Goal: Answer question/provide support: Share knowledge or assist other users

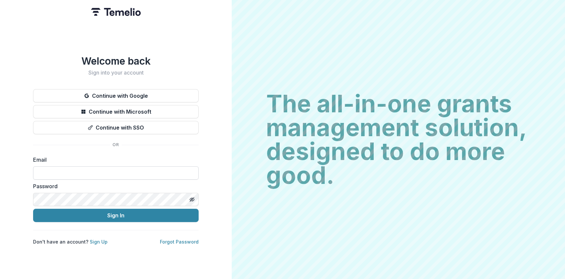
click at [45, 170] on input at bounding box center [115, 172] width 165 height 13
type input "**********"
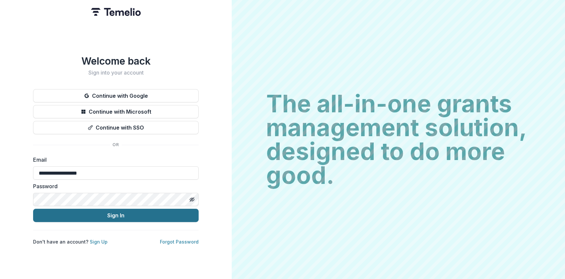
click at [102, 215] on button "Sign In" at bounding box center [115, 214] width 165 height 13
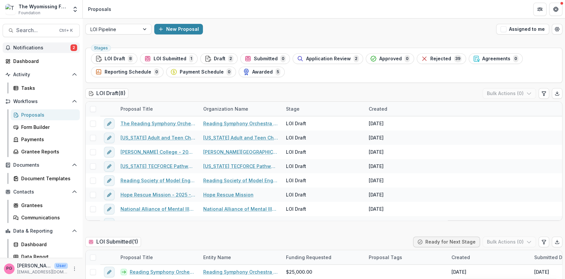
click at [37, 46] on span "Notifications" at bounding box center [41, 48] width 57 height 6
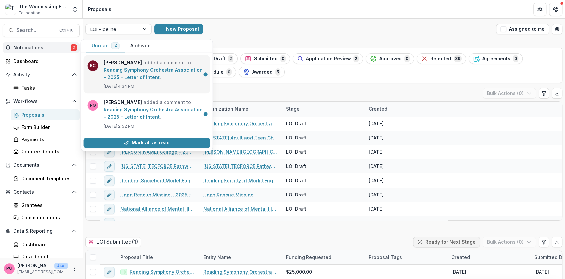
click at [118, 69] on link "Reading Symphony Orchestra Association - 2025 - Letter of Intent" at bounding box center [153, 73] width 99 height 13
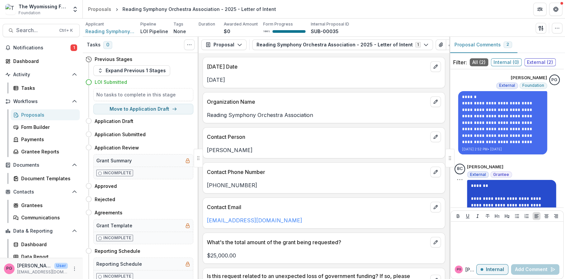
scroll to position [20, 0]
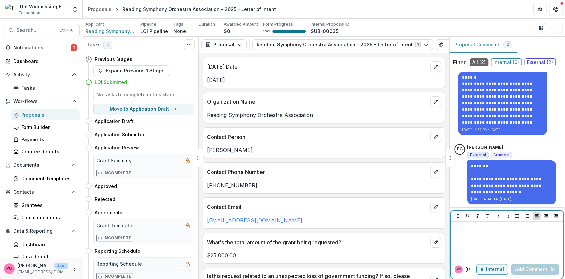
click at [467, 224] on p at bounding box center [506, 227] width 107 height 7
click at [486, 232] on p "**********" at bounding box center [506, 234] width 106 height 7
click at [555, 234] on p "**********" at bounding box center [506, 234] width 106 height 7
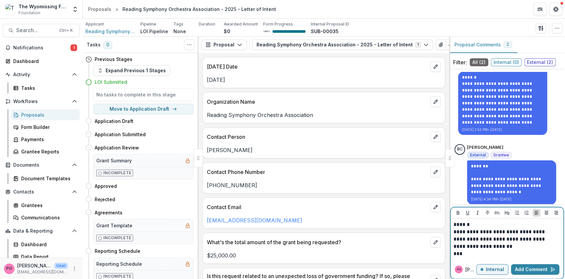
drag, startPoint x: 479, startPoint y: 268, endPoint x: 490, endPoint y: 269, distance: 11.6
click at [490, 269] on p "Internal" at bounding box center [495, 269] width 18 height 6
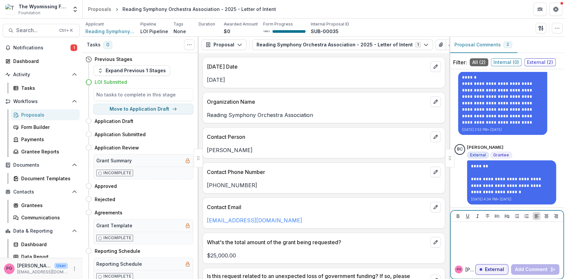
click at [485, 268] on p "External" at bounding box center [494, 269] width 19 height 6
click at [468, 228] on p at bounding box center [506, 227] width 107 height 7
click at [487, 266] on p "Internal" at bounding box center [495, 269] width 18 height 6
click at [493, 269] on p "External" at bounding box center [494, 269] width 19 height 6
click at [493, 269] on p "Internal" at bounding box center [495, 269] width 18 height 6
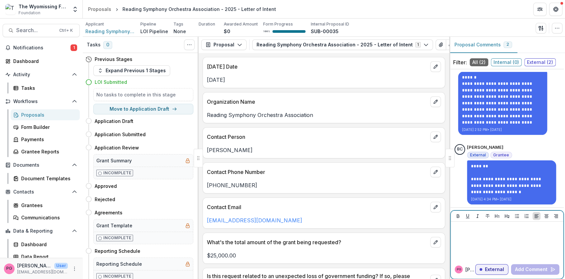
click at [469, 230] on p at bounding box center [506, 227] width 107 height 7
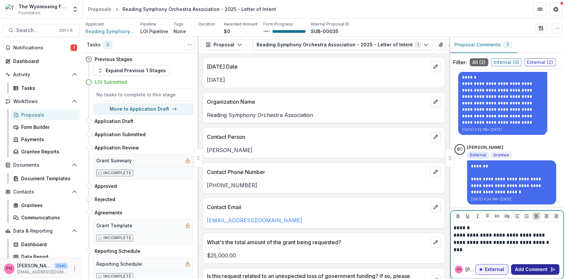
click at [535, 265] on button "Add Comment" at bounding box center [535, 269] width 48 height 11
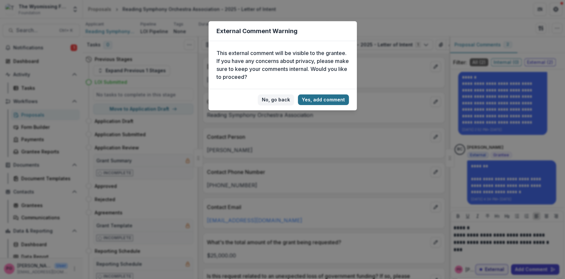
click at [320, 96] on button "Yes, add comment" at bounding box center [323, 99] width 51 height 11
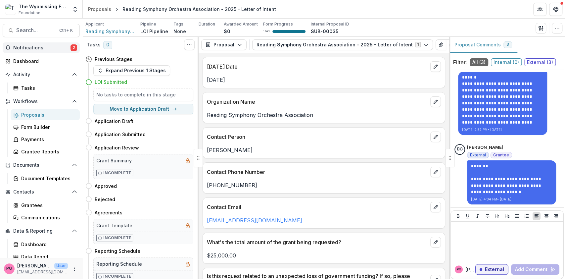
click at [35, 49] on span "Notifications" at bounding box center [41, 48] width 57 height 6
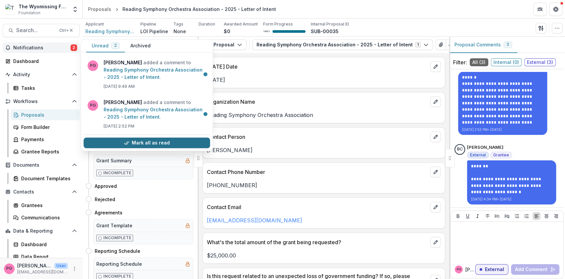
click at [135, 141] on button "Mark all as read" at bounding box center [147, 142] width 126 height 11
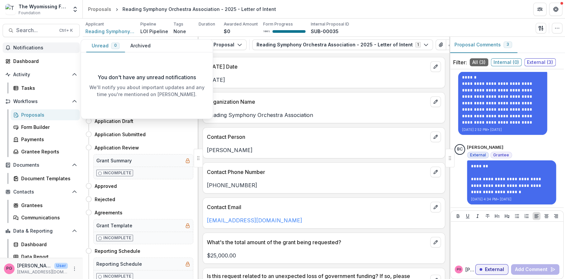
click at [29, 111] on div "Proposals" at bounding box center [47, 114] width 53 height 7
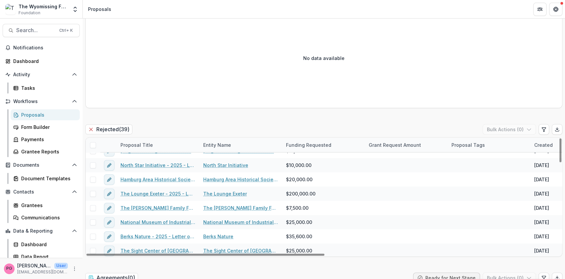
scroll to position [8, 0]
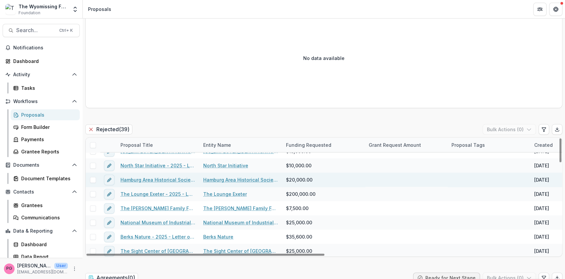
click at [155, 176] on link "Hamburg Area Historical Society Inc - 2025 - Letter of Intent" at bounding box center [157, 179] width 75 height 7
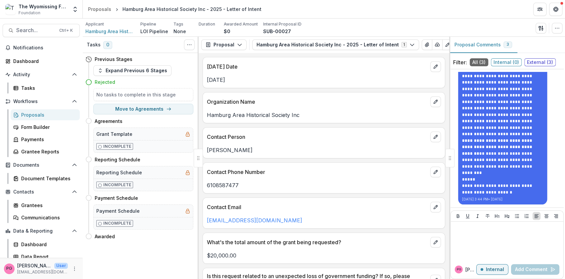
scroll to position [405, 0]
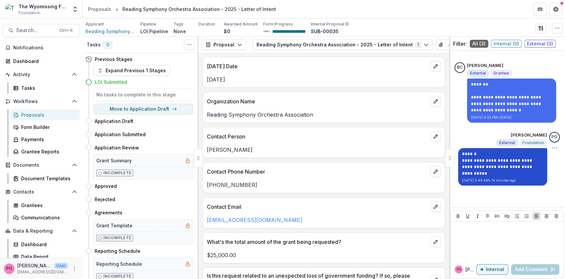
scroll to position [19, 0]
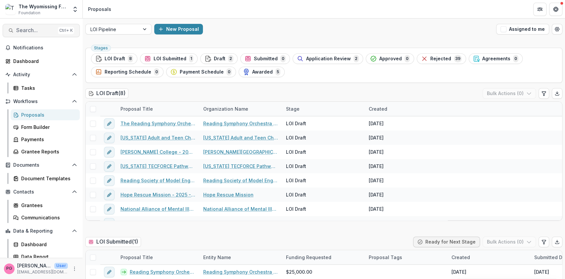
click at [27, 27] on button "Search... Ctrl + K" at bounding box center [41, 30] width 77 height 13
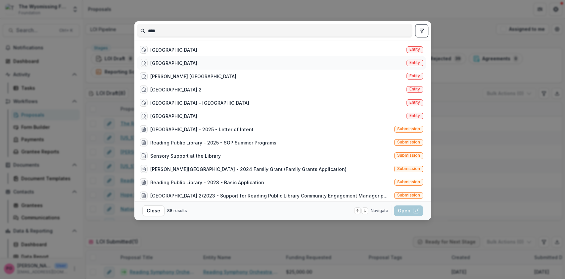
type input "****"
click at [179, 61] on div "[GEOGRAPHIC_DATA]" at bounding box center [173, 63] width 47 height 7
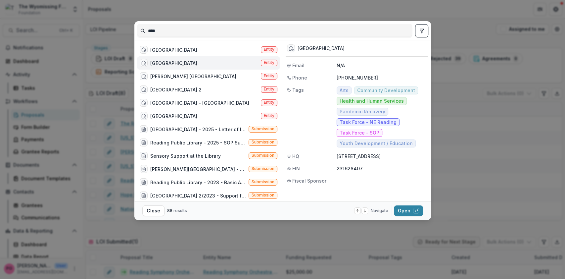
click at [179, 61] on div "[GEOGRAPHIC_DATA]" at bounding box center [173, 63] width 47 height 7
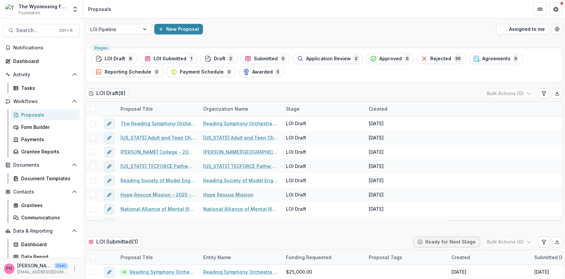
click at [179, 61] on div "Reading Public Library Entity" at bounding box center [208, 62] width 143 height 13
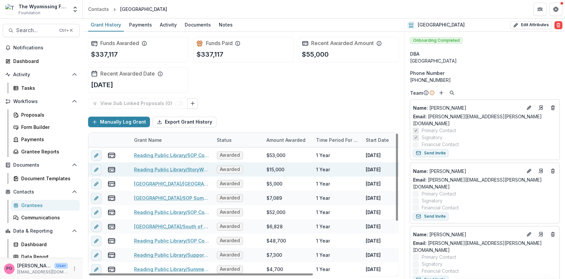
scroll to position [85, 2]
